Goal: Find specific page/section: Find specific page/section

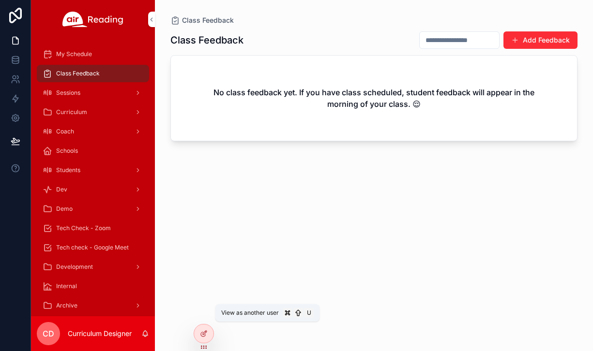
click at [0, 0] on icon at bounding box center [0, 0] width 0 height 0
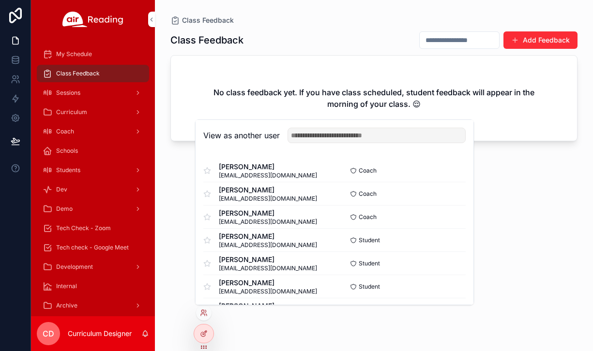
click at [337, 136] on input "text" at bounding box center [377, 135] width 178 height 15
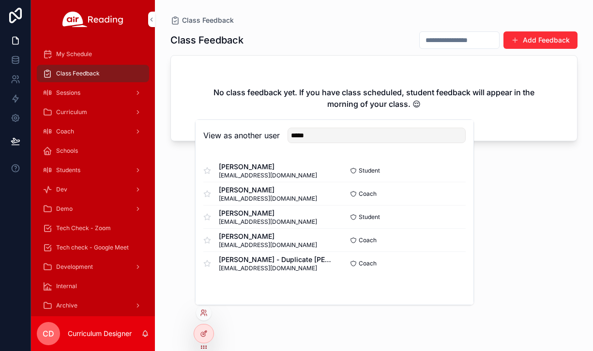
type input "*****"
click at [0, 0] on button "Select" at bounding box center [0, 0] width 0 height 0
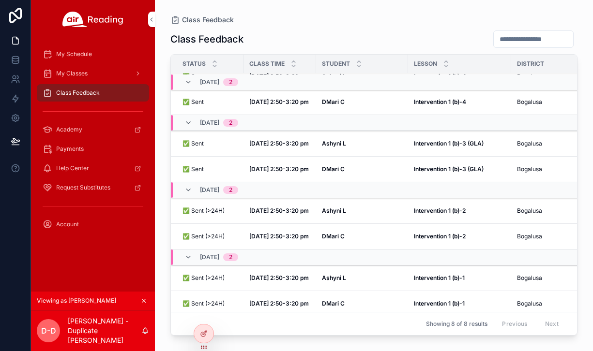
scroll to position [30, 0]
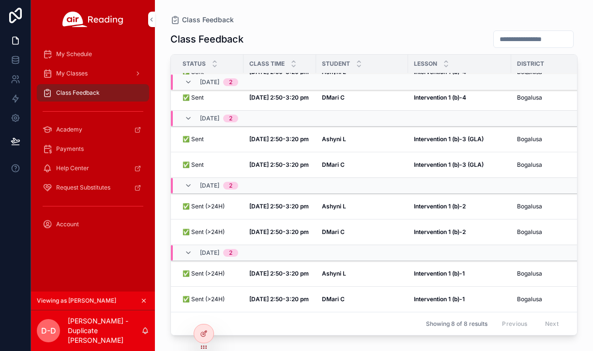
click at [278, 165] on strong "Oct 1, 2:50-3:20 pm" at bounding box center [279, 164] width 60 height 7
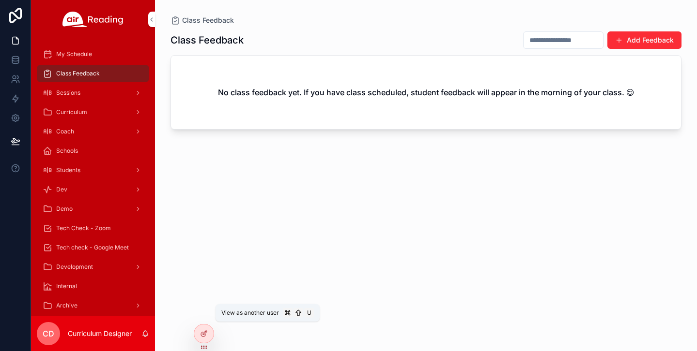
click at [0, 0] on icon at bounding box center [0, 0] width 0 height 0
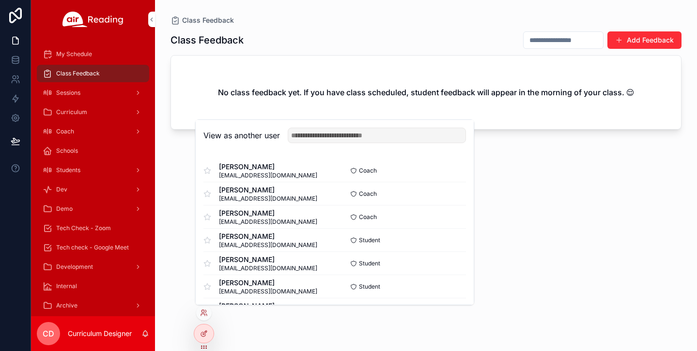
click at [382, 137] on input "text" at bounding box center [377, 135] width 178 height 15
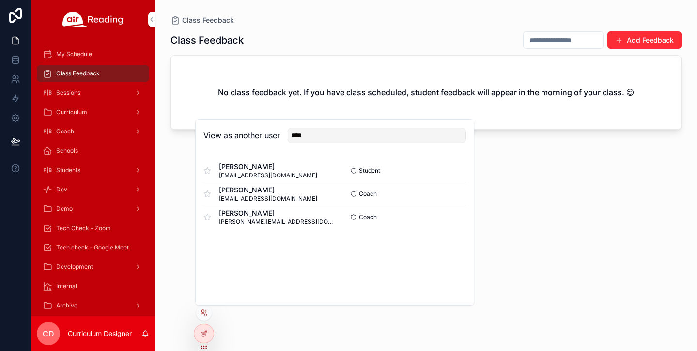
type input "****"
click at [0, 0] on button "Select" at bounding box center [0, 0] width 0 height 0
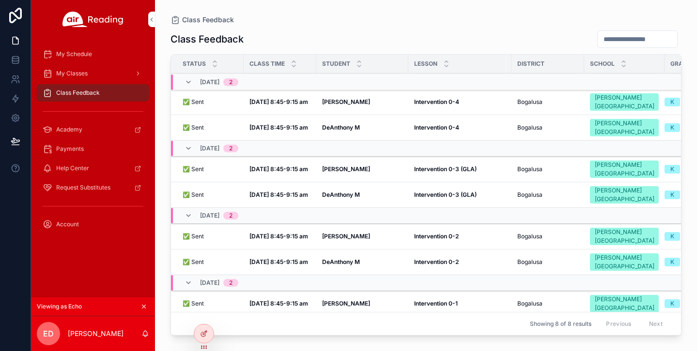
click at [349, 169] on div "Chase H Chase H" at bounding box center [362, 170] width 80 height 8
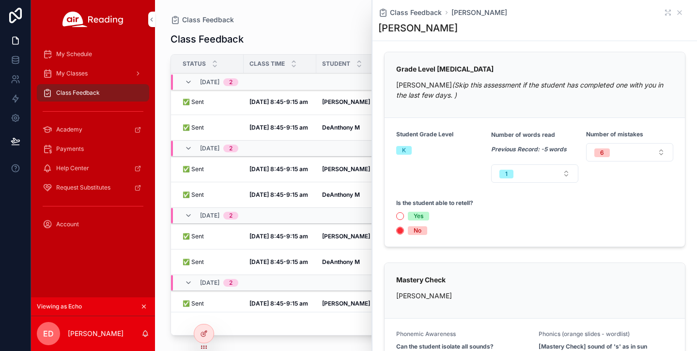
scroll to position [271, 0]
